Goal: Task Accomplishment & Management: Use online tool/utility

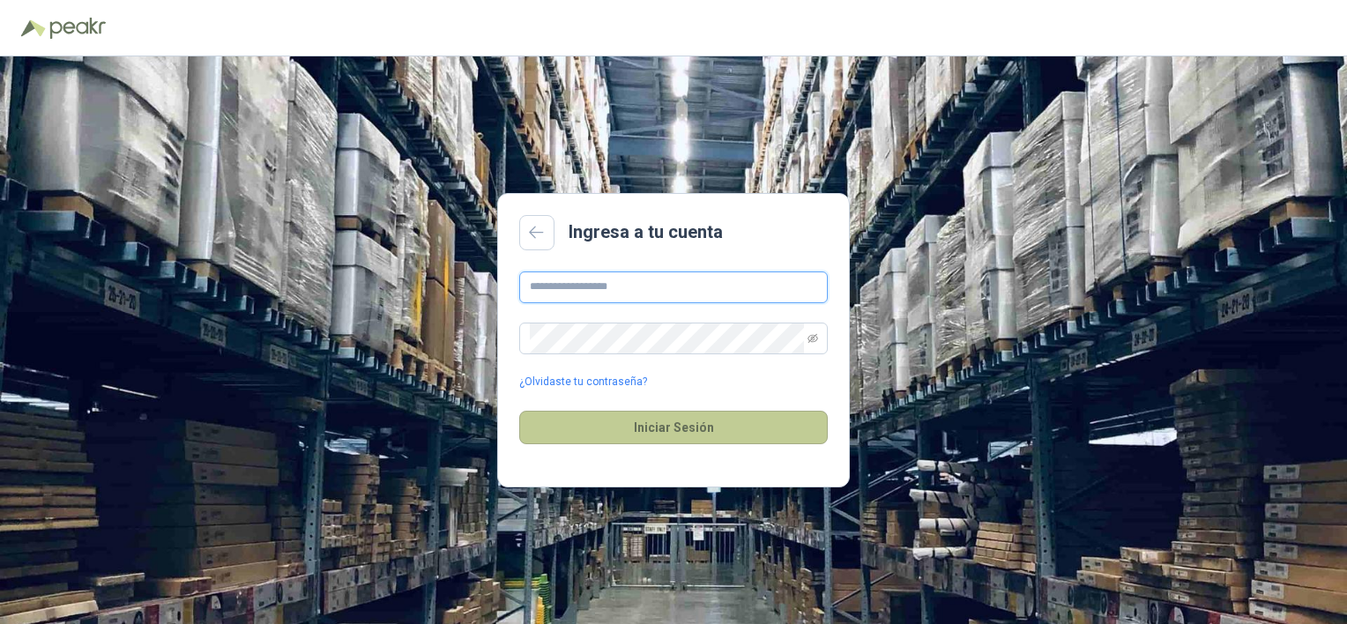
type input "**********"
click at [638, 438] on button "Iniciar Sesión" at bounding box center [673, 428] width 309 height 34
click at [709, 420] on button "Iniciar Sesión" at bounding box center [673, 428] width 309 height 34
